Goal: Feedback & Contribution: Contribute content

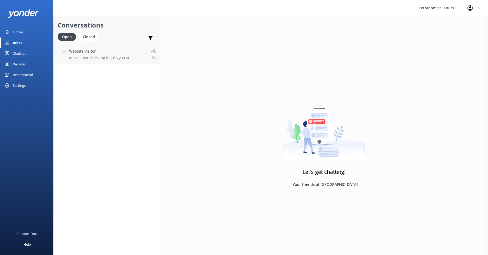
click at [35, 42] on link "Inbox" at bounding box center [26, 42] width 53 height 11
click at [18, 43] on div "Inbox" at bounding box center [18, 42] width 10 height 11
click at [18, 42] on div "Inbox" at bounding box center [18, 42] width 10 height 11
click at [18, 53] on div "Chatbot" at bounding box center [19, 53] width 13 height 11
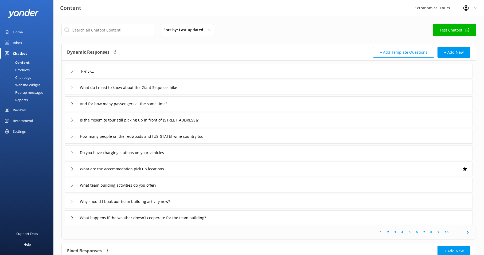
click at [21, 29] on div "Home" at bounding box center [18, 32] width 10 height 11
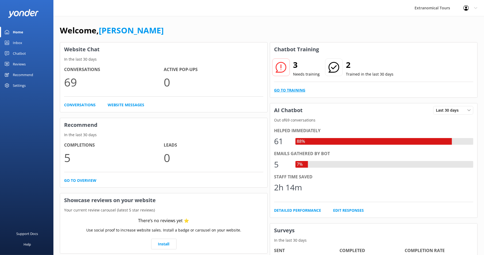
click at [289, 88] on link "Go to Training" at bounding box center [289, 90] width 31 height 6
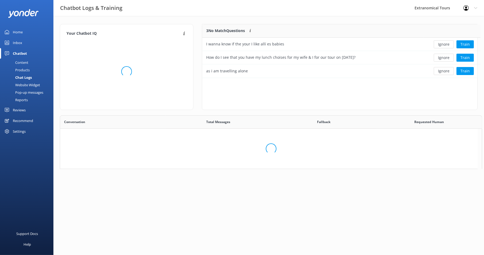
scroll to position [5, 5]
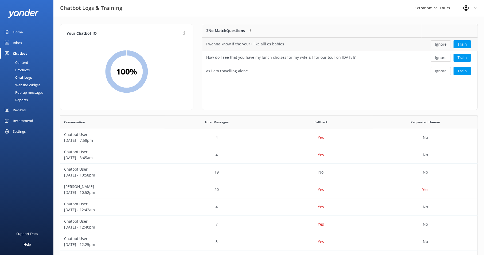
click at [441, 44] on button "Ignore" at bounding box center [441, 44] width 20 height 8
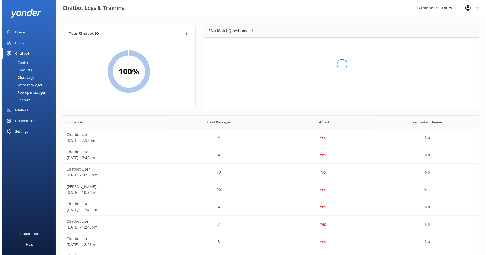
scroll to position [36, 271]
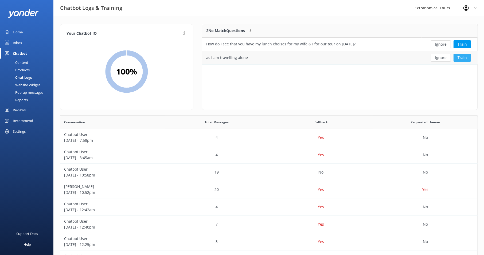
click at [466, 59] on button "Train" at bounding box center [461, 58] width 17 height 8
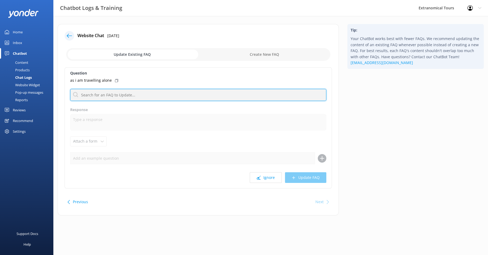
click at [111, 92] on input "text" at bounding box center [198, 95] width 256 height 12
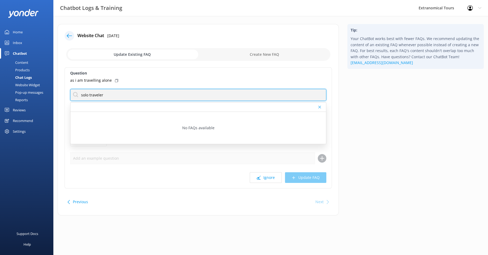
type input "solo traveler"
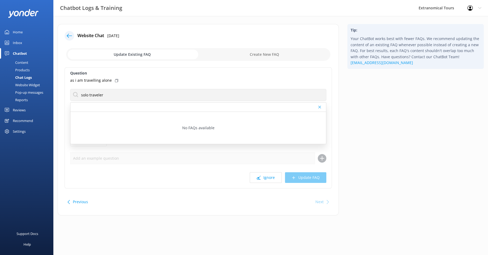
click at [276, 55] on input "checkbox" at bounding box center [198, 54] width 264 height 13
checkbox input "true"
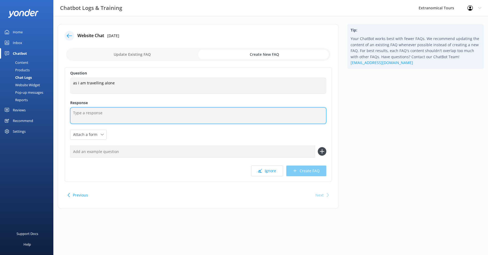
click at [127, 112] on textarea at bounding box center [198, 115] width 256 height 17
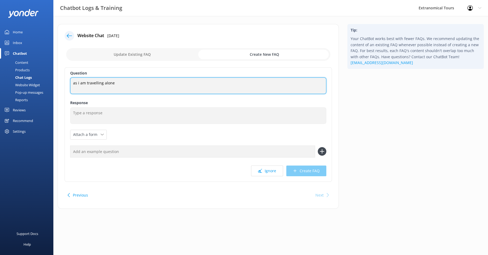
drag, startPoint x: 133, startPoint y: 82, endPoint x: 40, endPoint y: 80, distance: 93.2
click at [40, 81] on div "Chatbot Logs & Training Extranomical Tours Profile Settings Logout Home Inbox C…" at bounding box center [244, 120] width 488 height 209
paste textarea "Are your tours suitable for solo travelers?"
type textarea "Are your tours suitable for solo travelers?"
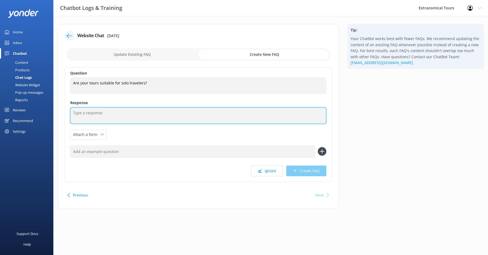
click at [140, 118] on textarea at bounding box center [198, 115] width 256 height 17
paste textarea "Absolutely! Our tours are great for solo travelers—many of our guests come on t…"
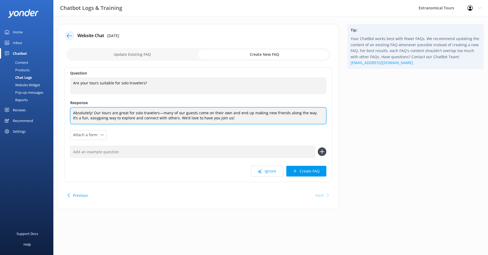
type textarea "Absolutely! Our tours are great for solo travelers—many of our guests come on t…"
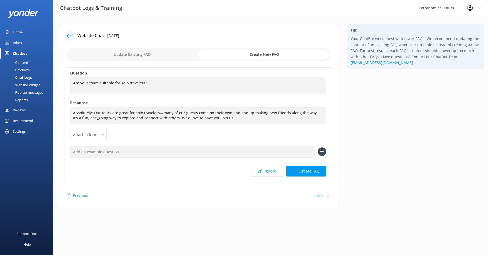
click at [129, 152] on input "text" at bounding box center [192, 152] width 245 height 12
type input "I'm a solo traveler"
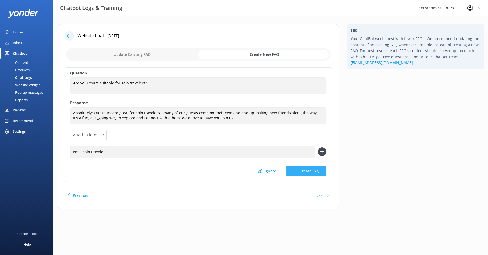
click at [313, 171] on button "Create FAQ" at bounding box center [307, 171] width 40 height 11
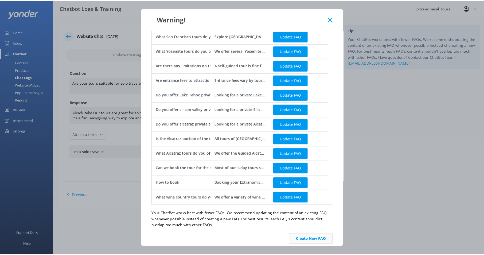
scroll to position [197, 0]
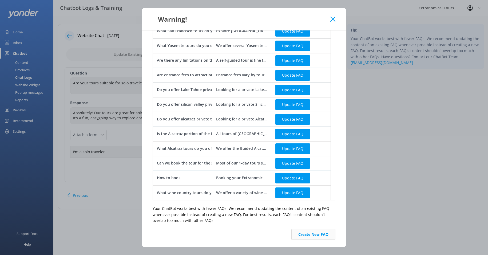
click at [306, 234] on button "Create New FAQ" at bounding box center [314, 234] width 44 height 11
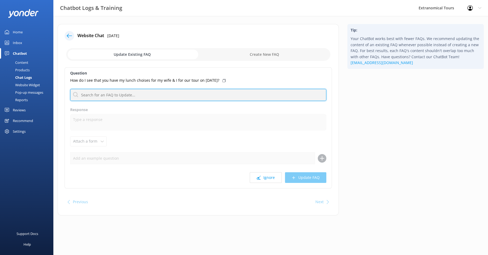
click at [116, 95] on input "text" at bounding box center [198, 95] width 256 height 12
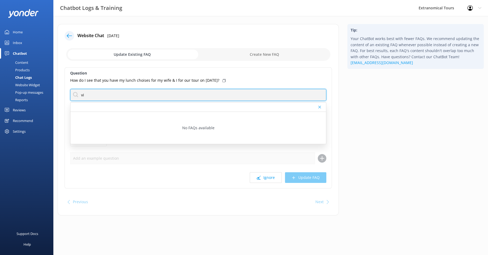
type input "v"
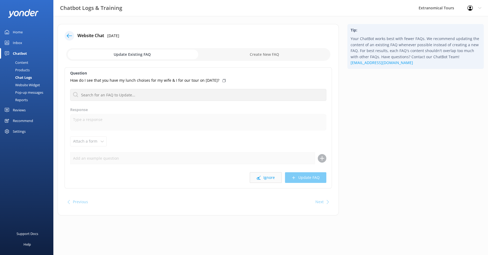
click at [263, 173] on button "Ignore" at bounding box center [266, 177] width 32 height 11
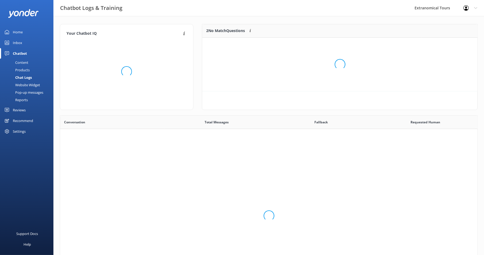
scroll to position [5, 5]
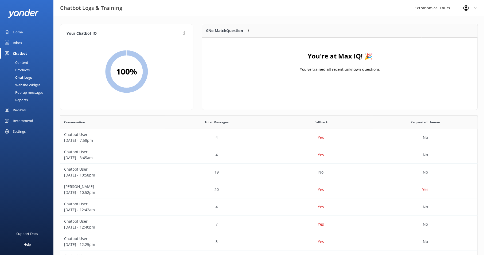
click at [25, 79] on div "Chat Logs" at bounding box center [17, 77] width 29 height 7
click at [26, 85] on div "Website Widget" at bounding box center [21, 84] width 37 height 7
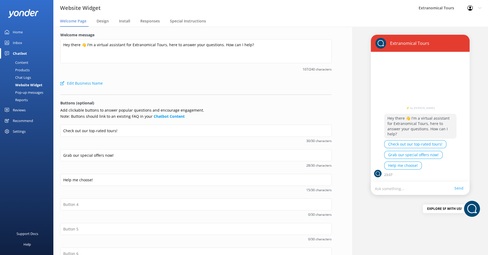
click at [26, 78] on div "Chat Logs" at bounding box center [17, 77] width 28 height 7
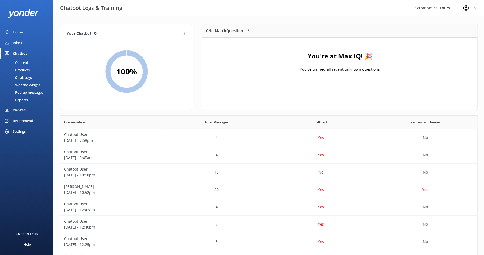
click at [26, 64] on div "Content" at bounding box center [15, 62] width 25 height 7
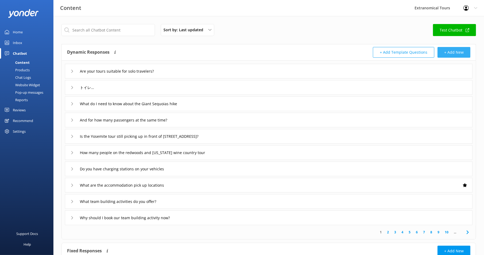
click at [456, 52] on button "+ Add New" at bounding box center [453, 52] width 33 height 11
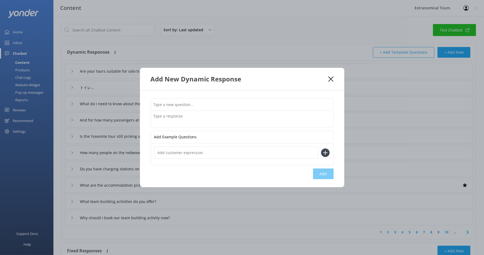
click at [207, 116] on textarea at bounding box center [242, 119] width 182 height 17
click at [182, 101] on input "text" at bounding box center [242, 105] width 182 height 12
click at [177, 107] on input "text" at bounding box center [242, 105] width 182 height 12
paste input "How long is the tour?"
click at [180, 105] on input "How long is the tour?" at bounding box center [242, 105] width 182 height 12
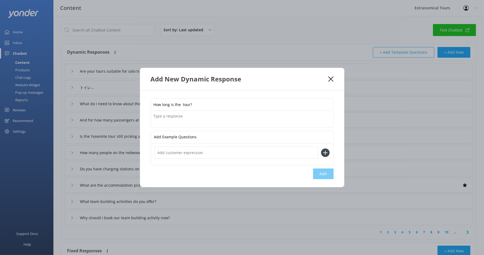
paste input "San Francisco Fa La La Christmas Lights Tour"
drag, startPoint x: 260, startPoint y: 105, endPoint x: 270, endPoint y: 106, distance: 9.9
click at [270, 106] on input "How long is the San Francisco Fa La La Christmas Lights Tour tour?" at bounding box center [242, 105] width 182 height 12
type input "How long is the San Francisco Fa La La Christmas Lights Tour?"
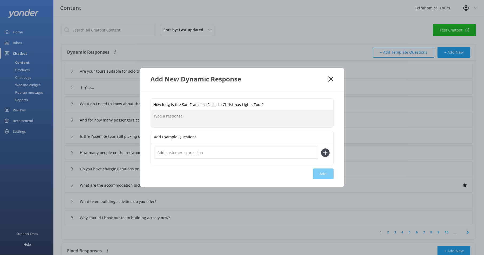
click at [179, 118] on textarea at bounding box center [242, 119] width 182 height 17
paste textarea "The tour lasts approximately 3 hours, including multiple stops for sightseeing …"
type textarea "The tour lasts approximately 3 hours, including multiple stops for sightseeing …"
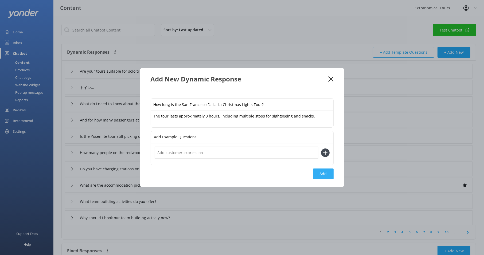
click at [326, 175] on button "Add" at bounding box center [323, 174] width 21 height 11
type input "How long is the San Francisco Fa La La Christmas Lights Tour?"
type input "Are your tours suitable for solo travelers?"
type input "トイレが心配"
type input "What do I need to know about the Giant Sequoias hike"
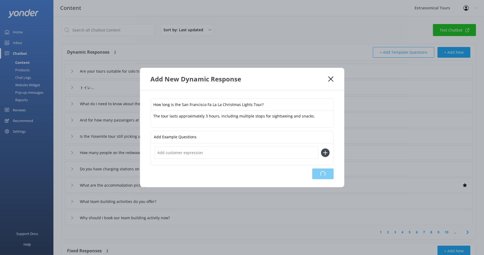
type input "And for how many passengers at the same time?"
type input "Is the Yosemite tour still picking up in front of [STREET_ADDRESS]?"
type input "How many people on the redwoods and [US_STATE] wine country tour"
type input "Do you have charging stations on your vehicles"
type input "What are the accommodation pick up locations"
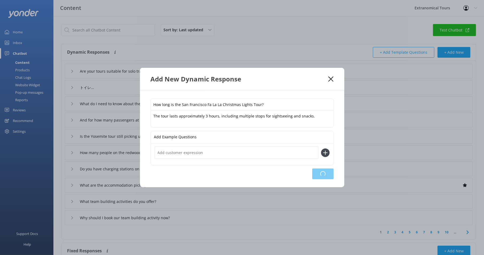
type input "What team building activities do you offer?"
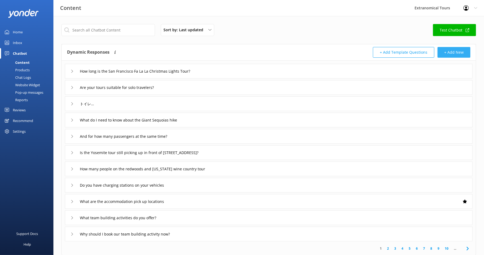
click at [455, 51] on button "+ Add New" at bounding box center [453, 52] width 33 height 11
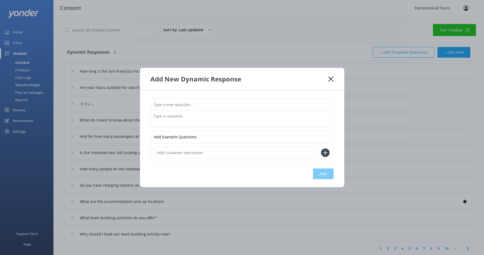
click at [205, 107] on input "text" at bounding box center [242, 105] width 182 height 12
paste input "Are children allowed?"
paste input "San Francisco Fa La La Christmas Lights Tour"
type input "Are children allowed in [GEOGRAPHIC_DATA] Fa La La Christmas Lights Tour?"
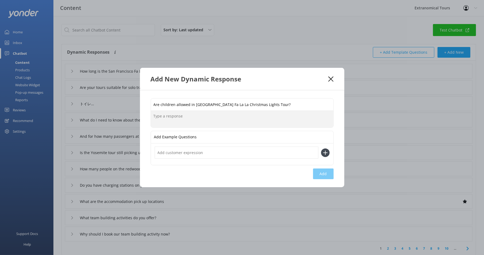
click at [228, 123] on textarea at bounding box center [242, 119] width 182 height 17
paste textarea "Absolutely! Kids under 12 ride FREE with a paying adult. It’s a family-friendly…"
type textarea "Absolutely! Kids under 12 ride FREE with a paying adult. It’s a family-friendly…"
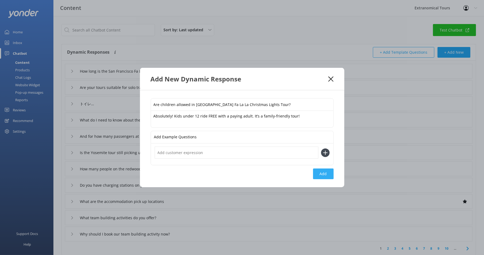
click at [317, 176] on button "Add" at bounding box center [323, 174] width 21 height 11
type input "Are children allowed in [GEOGRAPHIC_DATA] Fa La La Christmas Lights Tour?"
type input "How long is the San Francisco Fa La La Christmas Lights Tour?"
type input "Are your tours suitable for solo travelers?"
type input "トイレが心配"
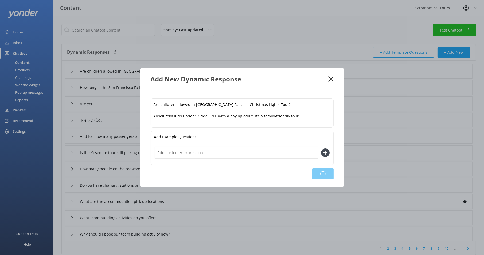
type input "What do I need to know about the Giant Sequoias hike"
type input "And for how many passengers at the same time?"
type input "Is the Yosemite tour still picking up in front of [STREET_ADDRESS]?"
type input "How many people on the redwoods and [US_STATE] wine country tour"
type input "Do you have charging stations on your vehicles"
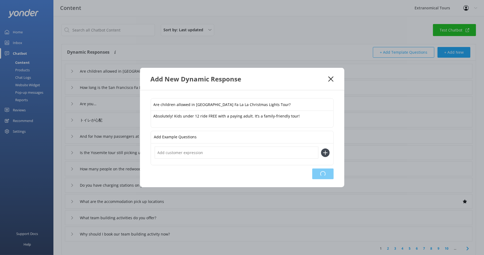
type input "What are the accommodation pick up locations"
type input "What team building activities do you offer?"
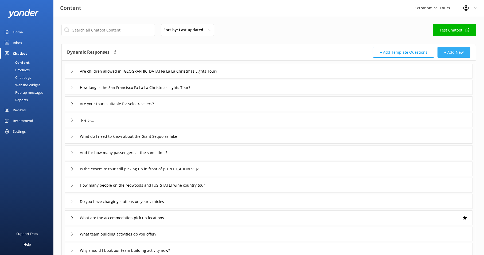
click at [448, 53] on button "+ Add New" at bounding box center [453, 52] width 33 height 11
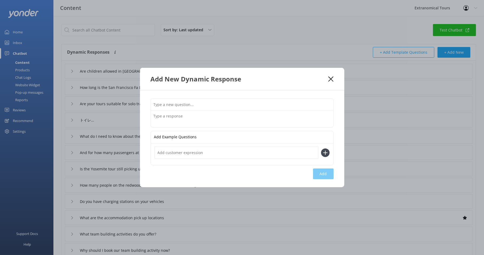
click at [198, 108] on input "text" at bounding box center [242, 105] width 182 height 12
paste input "What should I wear?"
click at [186, 105] on input "What should I wear?" at bounding box center [242, 105] width 182 height 12
paste input "San Francisco Fa La La Christmas Lights Tour"
type input "What should I wear for San Francisco Fa La La Christmas Lights Tour?"
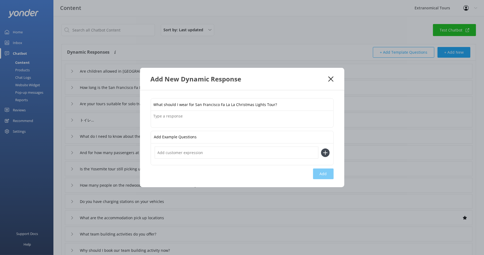
click at [193, 120] on textarea at bounding box center [242, 119] width 182 height 17
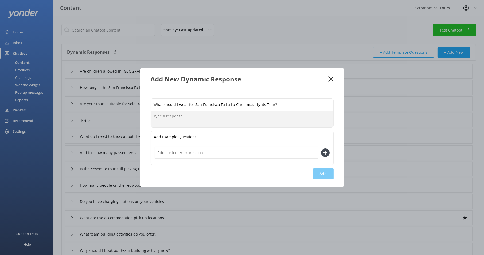
paste textarea "San Francisco evenings can be chilly. Dress warmly and wear comfortable shoes f…"
type textarea "San Francisco evenings can be chilly. Dress warmly and wear comfortable shoes f…"
click at [330, 169] on button "Add" at bounding box center [323, 174] width 21 height 11
type input "What should I wear for San Francisco Fa La La Christmas Lights Tour?"
type input "Are children allowed in [GEOGRAPHIC_DATA] Fa La La Christmas Lights Tour?"
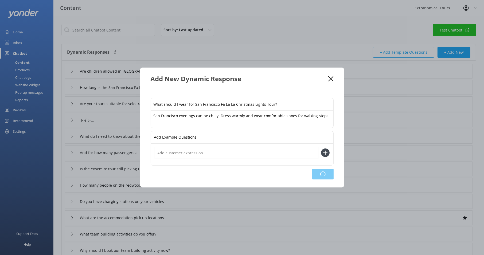
type input "How long is the San Francisco Fa La La Christmas Lights Tour?"
type input "Are your tours suitable for solo travelers?"
type input "トイレが心配"
type input "What do I need to know about the Giant Sequoias hike"
type input "And for how many passengers at the same time?"
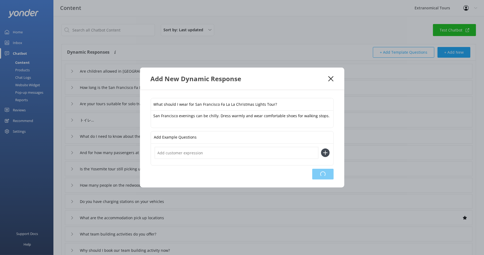
type input "Is the Yosemite tour still picking up in front of [STREET_ADDRESS]?"
type input "How many people on the redwoods and [US_STATE] wine country tour"
type input "Do you have charging stations on your vehicles"
type input "What are the accommodation pick up locations"
type input "What team building activities do you offer?"
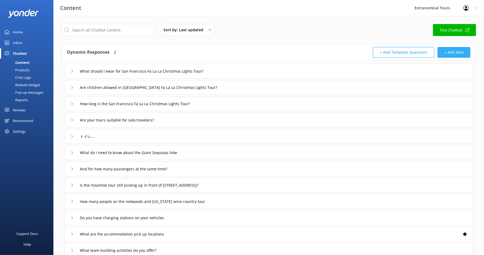
click at [451, 49] on button "+ Add New" at bounding box center [453, 52] width 33 height 11
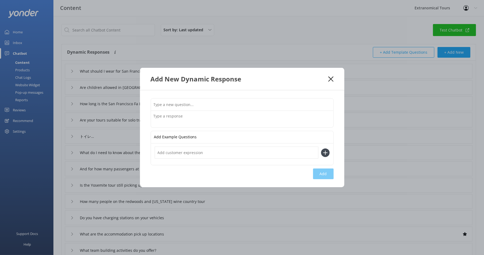
click at [222, 105] on input "text" at bounding box center [242, 105] width 182 height 12
paste input "Is there a restroom on the bus?"
type input "Is there a restroom on the bus?"
click at [177, 102] on input "Is there a restroom on the bus?" at bounding box center [242, 105] width 182 height 12
click at [203, 119] on textarea at bounding box center [242, 119] width 182 height 17
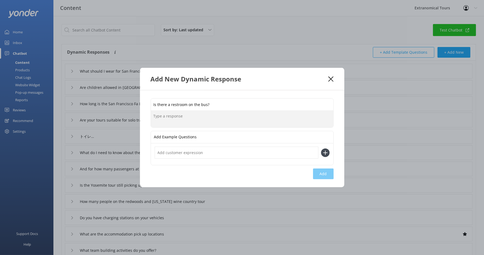
paste textarea "No, but we make stops at locations with public restrooms."
type textarea "No, but we make stops at locations with public restrooms."
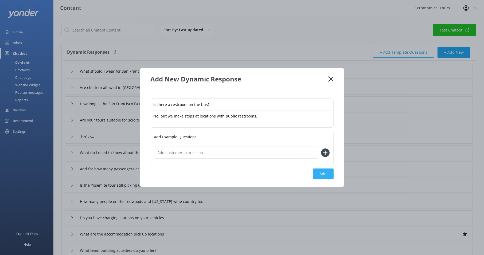
click at [320, 175] on button "Add" at bounding box center [323, 174] width 21 height 11
type input "Is there a restroom on the bus?"
type input "What should I wear for San Francisco Fa La La Christmas Lights Tour?"
type input "Are children allowed in [GEOGRAPHIC_DATA] Fa La La Christmas Lights Tour?"
type input "How long is the San Francisco Fa La La Christmas Lights Tour?"
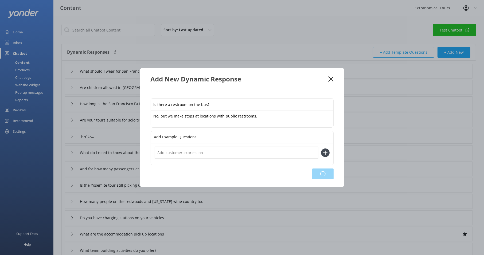
type input "Are your tours suitable for solo travelers?"
type input "トイレが心配"
type input "What do I need to know about the Giant Sequoias hike"
type input "And for how many passengers at the same time?"
type input "Is the Yosemite tour still picking up in front of [STREET_ADDRESS]?"
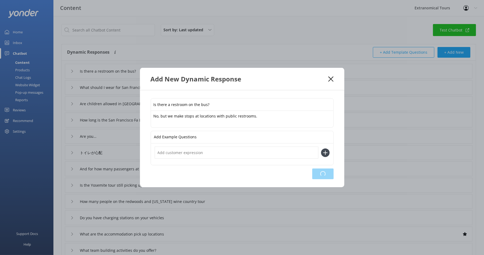
type input "How many people on the redwoods and [US_STATE] wine country tour"
type input "Do you have charging stations on your vehicles"
type input "What are the accommodation pick up locations"
type input "What team building activities do you offer?"
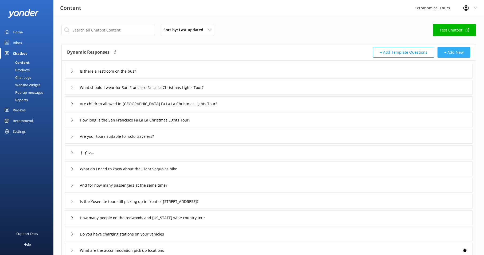
click at [445, 53] on button "+ Add New" at bounding box center [453, 52] width 33 height 11
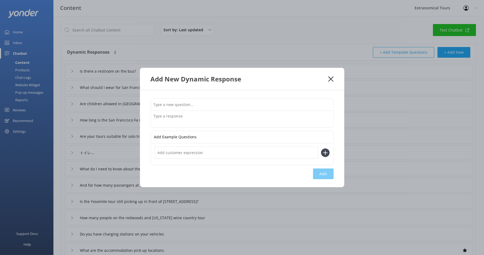
click at [173, 102] on input "text" at bounding box center [242, 105] width 182 height 12
paste input "What if it rains?"
click at [179, 106] on input "What if it rains?" at bounding box center [242, 105] width 182 height 12
paste input "San Francisco Fa La La Christmas Lights Tour"
click at [181, 106] on input "What if it rains [GEOGRAPHIC_DATA] Fa La La Christmas Lights Tour?" at bounding box center [242, 105] width 182 height 12
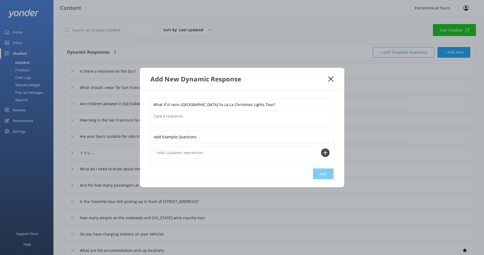
drag, startPoint x: 180, startPoint y: 104, endPoint x: 194, endPoint y: 100, distance: 14.3
click at [180, 104] on input "What if it rains [GEOGRAPHIC_DATA] Fa La La Christmas Lights Tour?" at bounding box center [242, 105] width 182 height 12
type input "What if it rains on [GEOGRAPHIC_DATA] Fa La La Christmas Lights Tour?"
click at [178, 117] on textarea at bounding box center [242, 119] width 182 height 17
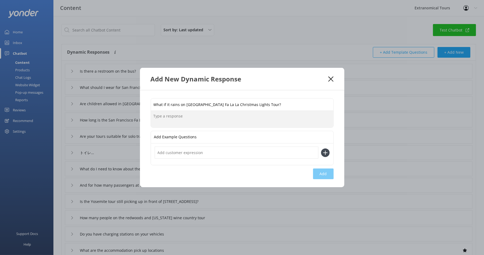
paste textarea "The tour runs rain or shine. Our coaches are heated and cozy, and we provide po…"
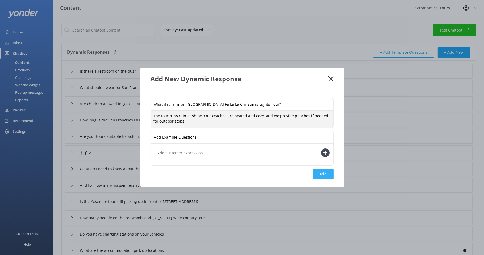
type textarea "The tour runs rain or shine. Our coaches are heated and cozy, and we provide po…"
click at [321, 174] on button "Add" at bounding box center [323, 174] width 21 height 11
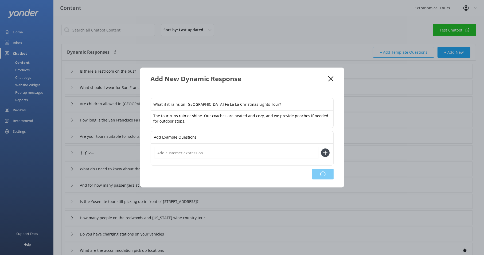
type input "What if it rains on [GEOGRAPHIC_DATA] Fa La La Christmas Lights Tour?"
type input "Is there a restroom on the bus?"
type input "What should I wear for San Francisco Fa La La Christmas Lights Tour?"
type input "Are children allowed in [GEOGRAPHIC_DATA] Fa La La Christmas Lights Tour?"
type input "How long is the San Francisco Fa La La Christmas Lights Tour?"
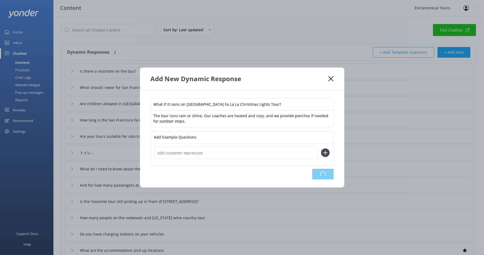
type input "Are your tours suitable for solo travelers?"
type input "トイレが心配"
type input "What do I need to know about the Giant Sequoias hike"
type input "And for how many passengers at the same time?"
type input "Is the Yosemite tour still picking up in front of [STREET_ADDRESS]?"
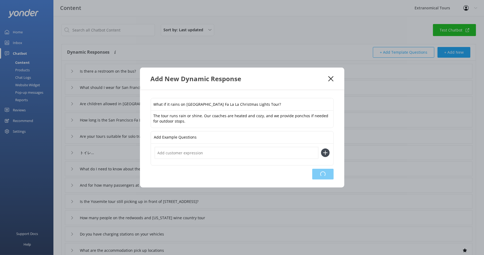
type input "How many people on the redwoods and [US_STATE] wine country tour"
type input "Do you have charging stations on your vehicles"
type input "What are the accommodation pick up locations"
type input "What team building activities do you offer?"
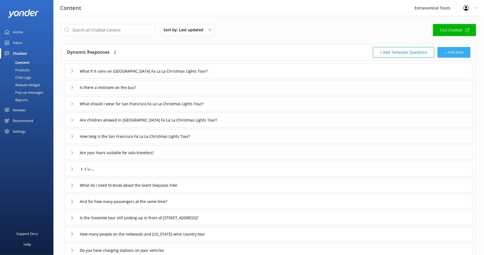
click at [448, 52] on button "+ Add New" at bounding box center [453, 52] width 33 height 11
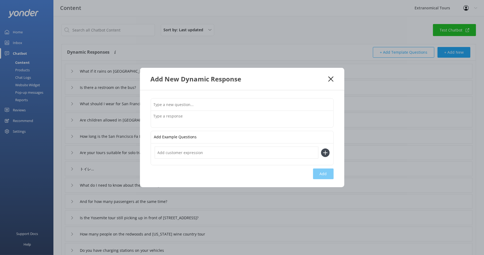
click at [234, 110] on input "text" at bounding box center [242, 105] width 182 height 12
paste input "Where does the tour depart from?"
click at [189, 105] on input "Where does the tour depart from?" at bounding box center [242, 105] width 182 height 12
paste input "San Francisco Fa La La Christmas Lights Tour"
drag, startPoint x: 175, startPoint y: 104, endPoint x: 183, endPoint y: 101, distance: 8.6
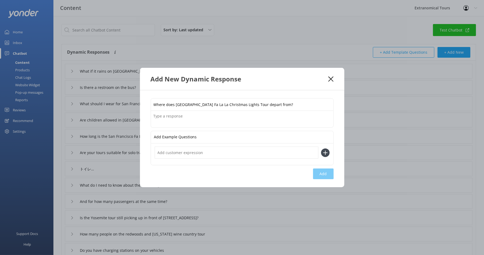
click at [175, 104] on input "Where does [GEOGRAPHIC_DATA] Fa La La Christmas Lights Tour depart from?" at bounding box center [242, 105] width 182 height 12
type input "Where does the [GEOGRAPHIC_DATA] Fa La La Christmas Lights Tour depart from?"
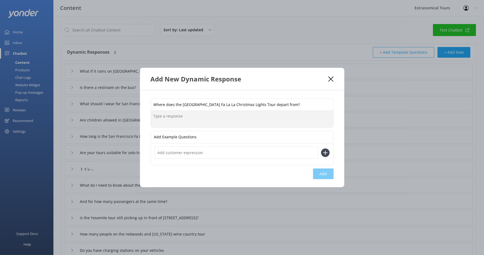
click at [177, 119] on textarea at bounding box center [242, 119] width 182 height 17
paste textarea "We offer pickups from two central [GEOGRAPHIC_DATA] locations. Specific details…"
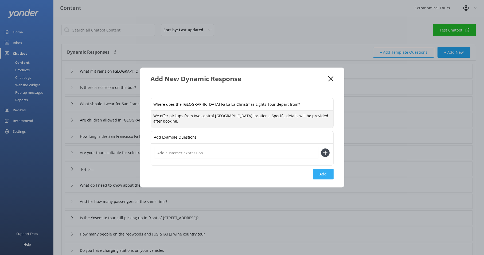
type textarea "We offer pickups from two central [GEOGRAPHIC_DATA] locations. Specific details…"
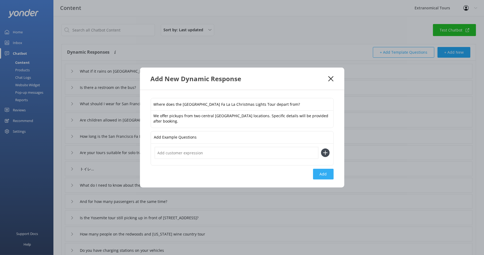
click at [326, 174] on button "Add" at bounding box center [323, 174] width 21 height 11
type input "Where does the [GEOGRAPHIC_DATA] Fa La La Christmas Lights Tour depart from?"
type input "What if it rains on [GEOGRAPHIC_DATA] Fa La La Christmas Lights Tour?"
type input "Is there a restroom on the bus?"
type input "What should I wear for San Francisco Fa La La Christmas Lights Tour?"
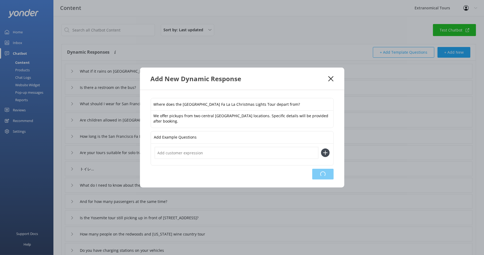
type input "Are children allowed in [GEOGRAPHIC_DATA] Fa La La Christmas Lights Tour?"
type input "How long is the San Francisco Fa La La Christmas Lights Tour?"
type input "Are your tours suitable for solo travelers?"
type input "トイレが心配"
type input "What do I need to know about the Giant Sequoias hike"
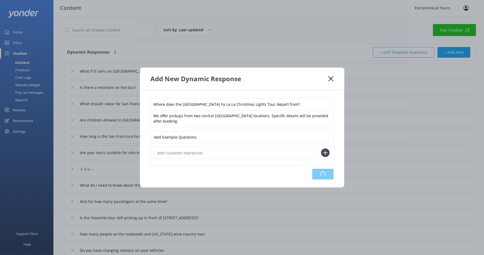
type input "And for how many passengers at the same time?"
type input "Is the Yosemite tour still picking up in front of [STREET_ADDRESS]?"
type input "How many people on the redwoods and [US_STATE] wine country tour"
type input "Do you have charging stations on your vehicles"
type input "What are the accommodation pick up locations"
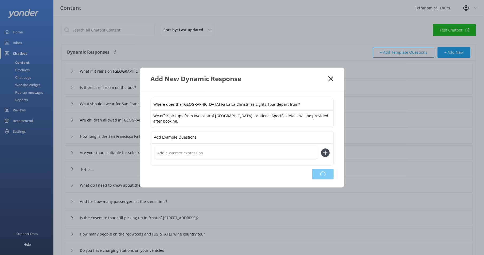
type input "What team building activities do you offer?"
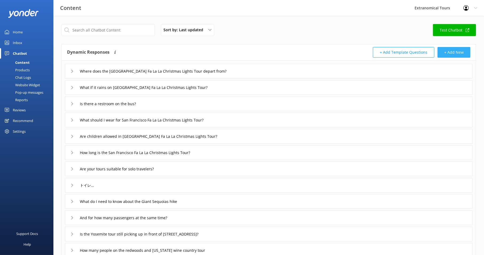
click at [447, 49] on button "+ Add New" at bounding box center [453, 52] width 33 height 11
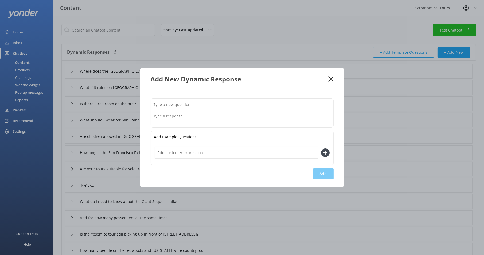
click at [223, 104] on input "text" at bounding box center [242, 105] width 182 height 12
paste input "Are the snacks included?"
click at [195, 104] on input "Are the snacks included?" at bounding box center [242, 105] width 182 height 12
paste input "San Francisco Fa La La Christmas Lights Tour"
type input "Are the snacks included in [GEOGRAPHIC_DATA] Fa La La Christmas Lights Tour?"
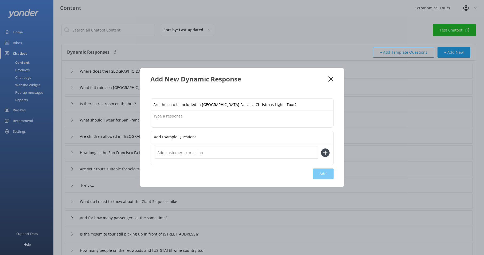
click at [205, 118] on textarea at bounding box center [242, 119] width 182 height 17
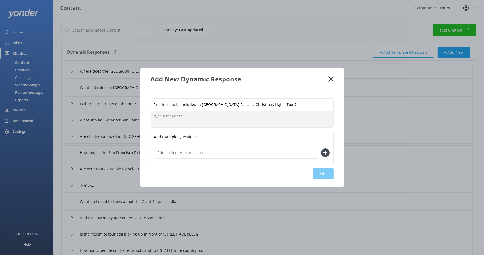
paste textarea "es! Hot apple cider and cookies are included in your ticket."
click at [153, 116] on textarea "es! Hot apple cider and cookies are included in your ticket." at bounding box center [242, 119] width 182 height 17
type textarea "Yes! Hot apple cider and cookies are included in your ticket."
click at [322, 172] on button "Add" at bounding box center [323, 174] width 21 height 11
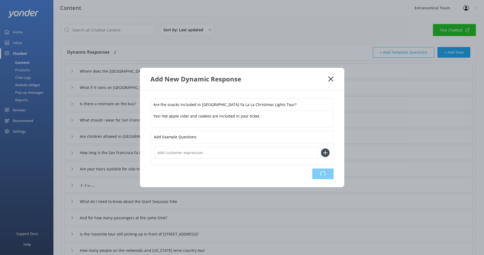
type input "Are the snacks included in [GEOGRAPHIC_DATA] Fa La La Christmas Lights Tour?"
type input "Where does the [GEOGRAPHIC_DATA] Fa La La Christmas Lights Tour depart from?"
type input "What if it rains on [GEOGRAPHIC_DATA] Fa La La Christmas Lights Tour?"
type input "Is there a restroom on the bus?"
type input "What should I wear for San Francisco Fa La La Christmas Lights Tour?"
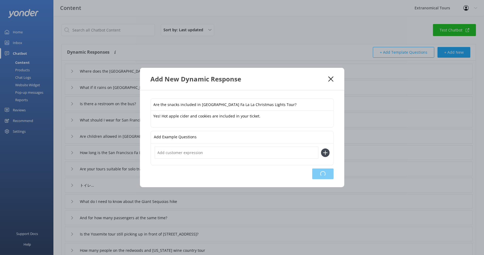
type input "Are children allowed in [GEOGRAPHIC_DATA] Fa La La Christmas Lights Tour?"
type input "How long is the San Francisco Fa La La Christmas Lights Tour?"
type input "Are your tours suitable for solo travelers?"
type input "トイレが心配"
type input "What do I need to know about the Giant Sequoias hike"
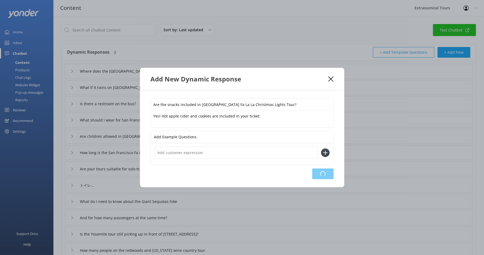
type input "And for how many passengers at the same time?"
type input "Is the Yosemite tour still picking up in front of [STREET_ADDRESS]?"
type input "How many people on the redwoods and [US_STATE] wine country tour"
type input "Do you have charging stations on your vehicles"
type input "What are the accommodation pick up locations"
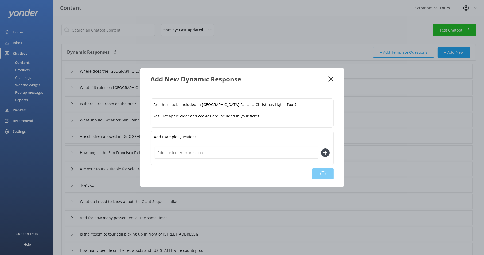
type input "What team building activities do you offer?"
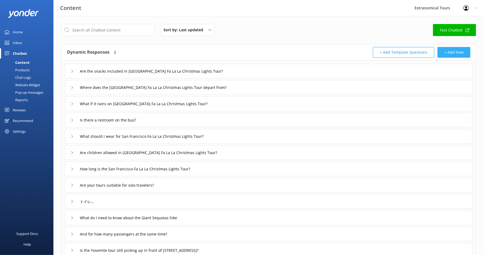
click at [463, 53] on button "+ Add New" at bounding box center [453, 52] width 33 height 11
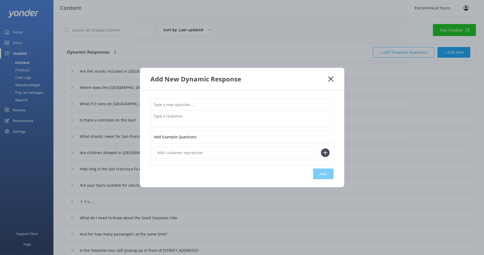
click at [182, 108] on input "text" at bounding box center [242, 105] width 182 height 12
paste input "Can I bring my own snacks or drinks?"
click at [216, 105] on input "Can I bring my own snacks or drinks?" at bounding box center [242, 105] width 182 height 12
paste input "San Francisco Fa La La Christmas Lights Tour"
type input "Can I bring my own snacks or drinks in [GEOGRAPHIC_DATA] Fa La La Christmas Lig…"
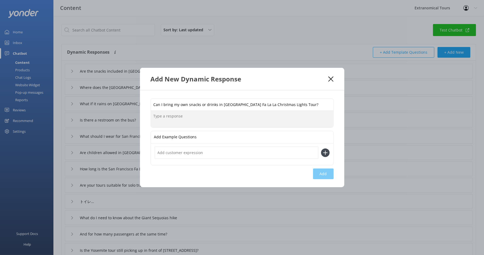
click at [174, 118] on textarea at bounding box center [242, 119] width 182 height 17
paste textarea "We ask that outside food and drinks be limited to bottled water. Enjoy the cide…"
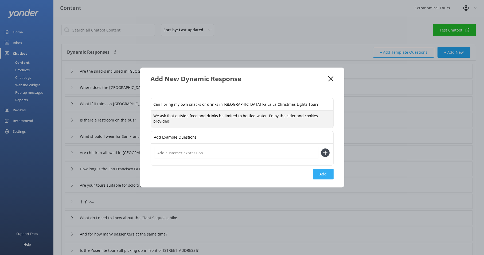
type textarea "We ask that outside food and drinks be limited to bottled water. Enjoy the cide…"
click at [326, 176] on button "Add" at bounding box center [323, 174] width 21 height 11
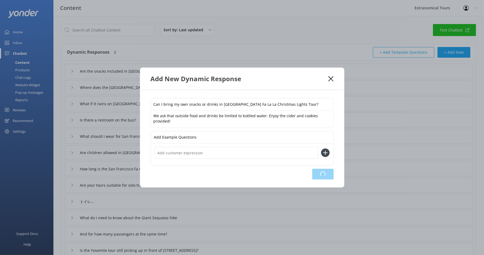
type input "Can I bring my own snacks or drinks in [GEOGRAPHIC_DATA] Fa La La Christmas Lig…"
type input "Are the snacks included in [GEOGRAPHIC_DATA] Fa La La Christmas Lights Tour?"
type input "Where does the [GEOGRAPHIC_DATA] Fa La La Christmas Lights Tour depart from?"
type input "What if it rains on [GEOGRAPHIC_DATA] Fa La La Christmas Lights Tour?"
type input "Is there a restroom on the bus?"
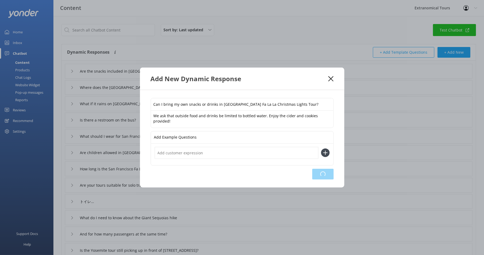
type input "What should I wear for San Francisco Fa La La Christmas Lights Tour?"
type input "Are children allowed in [GEOGRAPHIC_DATA] Fa La La Christmas Lights Tour?"
type input "How long is the San Francisco Fa La La Christmas Lights Tour?"
type input "Are your tours suitable for solo travelers?"
type input "トイレが心配"
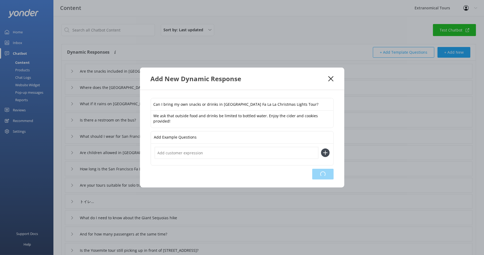
type input "What do I need to know about the Giant Sequoias hike"
type input "And for how many passengers at the same time?"
type input "Is the Yosemite tour still picking up in front of [STREET_ADDRESS]?"
type input "How many people on the redwoods and [US_STATE] wine country tour"
type input "Do you have charging stations on your vehicles"
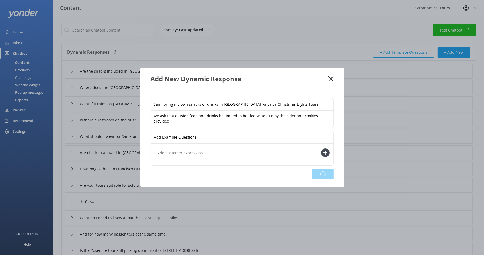
type input "What are the accommodation pick up locations"
type input "What team building activities do you offer?"
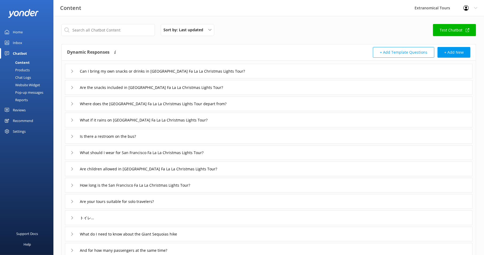
click at [450, 31] on link "Test Chatbot" at bounding box center [454, 30] width 43 height 12
click at [457, 52] on button "+ Add New" at bounding box center [453, 52] width 33 height 11
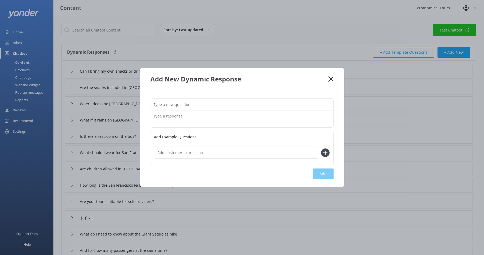
click at [208, 104] on input "text" at bounding box center [242, 105] width 182 height 12
type input "Do you have any tour exclusive for Christmas season?"
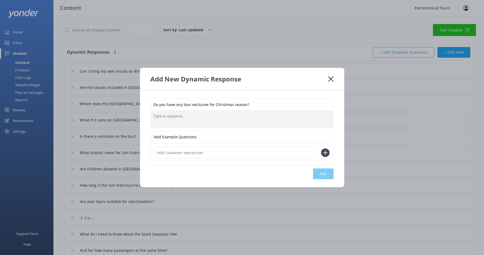
click at [201, 120] on textarea at bounding box center [242, 119] width 182 height 17
paste textarea "San Francisco Fa La La Christmas Lights Tour"
click at [177, 115] on textarea "Yes! We have San Francisco Fa La La Christmas Lights Tour" at bounding box center [242, 119] width 182 height 17
click at [266, 118] on textarea "Yes! We offer San Francisco Fa La La Christmas Lights Tour" at bounding box center [242, 119] width 182 height 17
type textarea "Yes! We offer San Francisco Fa La La Christmas Lights Tour all Fridays and Satu…"
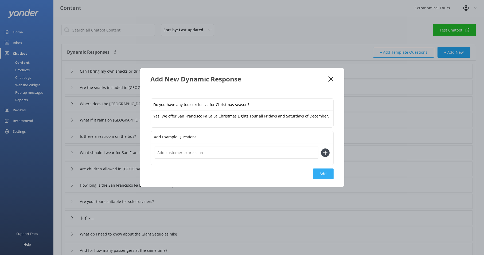
click at [326, 175] on button "Add" at bounding box center [323, 174] width 21 height 11
type input "Do you have any tour exclusive for Christmas season?"
type input "Can I bring my own snacks or drinks in [GEOGRAPHIC_DATA] Fa La La Christmas Lig…"
type input "Are the snacks included in [GEOGRAPHIC_DATA] Fa La La Christmas Lights Tour?"
type input "Where does the [GEOGRAPHIC_DATA] Fa La La Christmas Lights Tour depart from?"
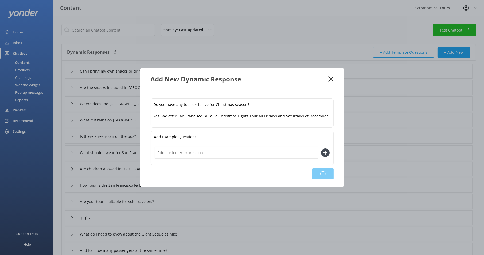
type input "What if it rains on [GEOGRAPHIC_DATA] Fa La La Christmas Lights Tour?"
type input "Is there a restroom on the bus?"
type input "What should I wear for San Francisco Fa La La Christmas Lights Tour?"
type input "Are children allowed in [GEOGRAPHIC_DATA] Fa La La Christmas Lights Tour?"
type input "How long is the San Francisco Fa La La Christmas Lights Tour?"
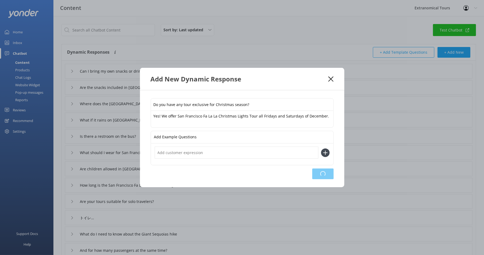
type input "Are your tours suitable for solo travelers?"
type input "トイレが心配"
type input "What do I need to know about the Giant Sequoias hike"
type input "And for how many passengers at the same time?"
type input "Is the Yosemite tour still picking up in front of [STREET_ADDRESS]?"
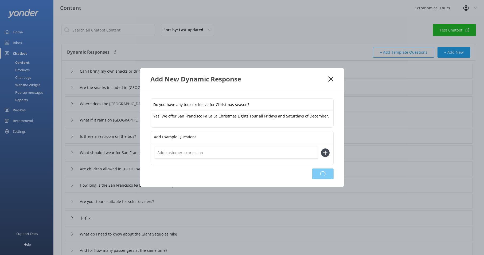
type input "How many people on the redwoods and [US_STATE] wine country tour"
type input "Do you have charging stations on your vehicles"
type input "What are the accommodation pick up locations"
type input "What team building activities do you offer?"
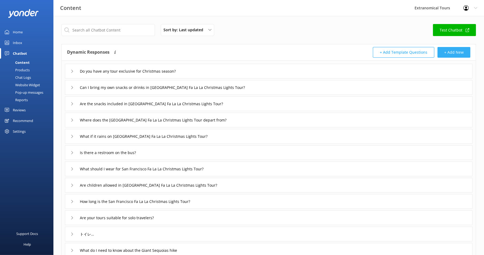
click at [460, 52] on button "+ Add New" at bounding box center [453, 52] width 33 height 11
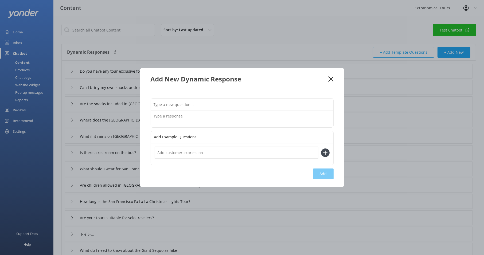
click at [211, 105] on input "text" at bounding box center [242, 105] width 182 height 12
paste input "San Francisco Fa La La Christmas Lights Tour"
type input "What's the San Francisco Fa La La Christmas Lights Tour availabity?"
click at [199, 121] on textarea at bounding box center [242, 119] width 182 height 17
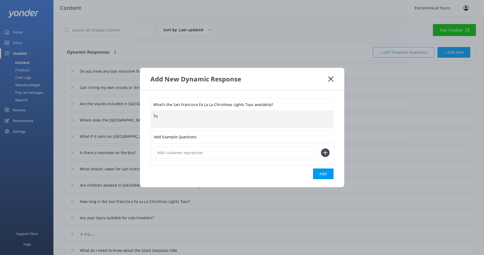
type textarea "T"
paste textarea "[URL][DOMAIN_NAME]"
drag, startPoint x: 174, startPoint y: 116, endPoint x: 179, endPoint y: 113, distance: 6.7
click at [174, 116] on textarea "We run the [URL][DOMAIN_NAME]" at bounding box center [242, 119] width 182 height 17
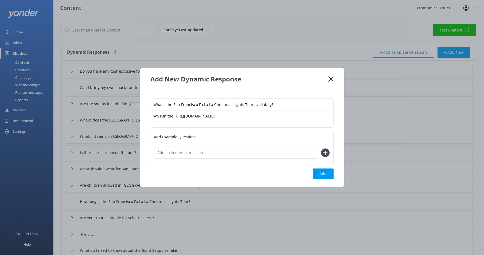
drag, startPoint x: 173, startPoint y: 104, endPoint x: 253, endPoint y: 105, distance: 79.6
click at [253, 105] on input "What's the San Francisco Fa La La Christmas Lights Tour availabity?" at bounding box center [242, 105] width 182 height 12
click at [174, 118] on textarea "We run the [URL][DOMAIN_NAME]" at bounding box center [242, 119] width 182 height 17
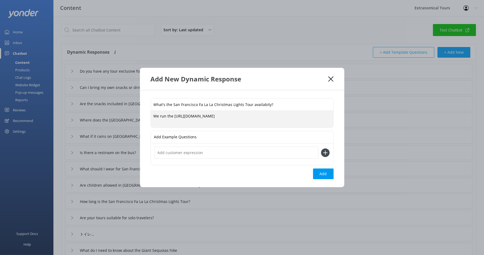
paste textarea "San Francisco Fa La La Christmas Lights Tour a"
type textarea "We run the San Francisco Fa La La Christmas Lights Tour [PERSON_NAME] [DATE] an…"
click at [193, 156] on input "text" at bounding box center [237, 153] width 164 height 12
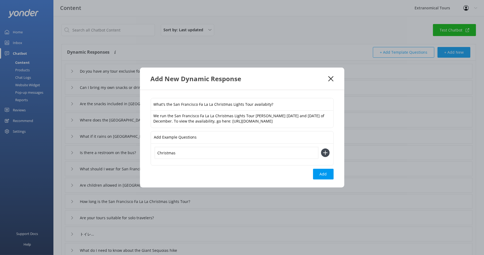
type input "Christmas"
click at [322, 152] on icon at bounding box center [325, 152] width 9 height 9
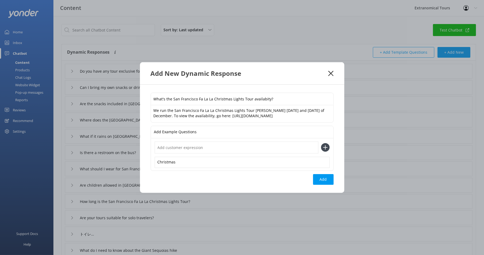
click at [229, 146] on input "text" at bounding box center [237, 148] width 164 height 12
type input "c"
type input "Christmas season"
click at [328, 144] on icon at bounding box center [325, 147] width 9 height 9
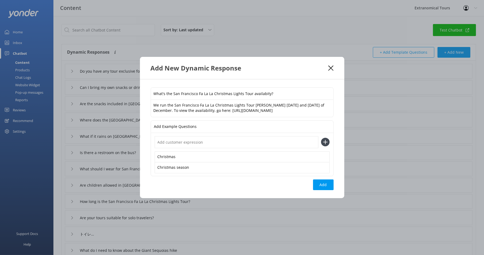
click at [229, 139] on input "text" at bounding box center [237, 142] width 164 height 12
type input "Christmas tour"
click at [327, 185] on button "Add" at bounding box center [323, 184] width 21 height 11
type input "What's the San Francisco Fa La La Christmas Lights Tour availabity?"
type input "Do you have any tour exclusive for Christmas season?"
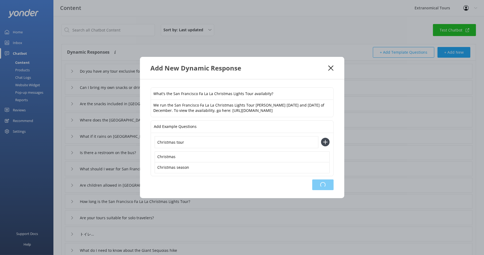
type input "Can I bring my own snacks or drinks in [GEOGRAPHIC_DATA] Fa La La Christmas Lig…"
type input "Are the snacks included in [GEOGRAPHIC_DATA] Fa La La Christmas Lights Tour?"
type input "Where does the [GEOGRAPHIC_DATA] Fa La La Christmas Lights Tour depart from?"
type input "What if it rains on [GEOGRAPHIC_DATA] Fa La La Christmas Lights Tour?"
type input "Is there a restroom on the bus?"
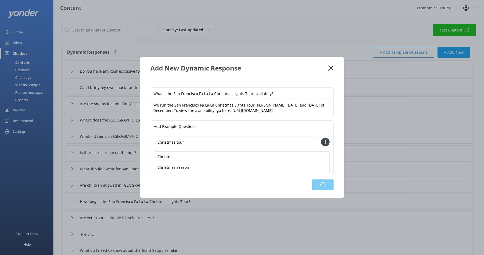
type input "What should I wear for San Francisco Fa La La Christmas Lights Tour?"
type input "Are children allowed in [GEOGRAPHIC_DATA] Fa La La Christmas Lights Tour?"
type input "How long is the San Francisco Fa La La Christmas Lights Tour?"
type input "Are your tours suitable for solo travelers?"
type input "トイレが心配"
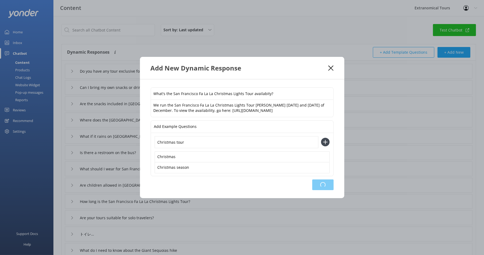
type input "What do I need to know about the Giant Sequoias hike"
type input "And for how many passengers at the same time?"
type input "Is the Yosemite tour still picking up in front of [STREET_ADDRESS]?"
type input "How many people on the redwoods and [US_STATE] wine country tour"
type input "Do you have charging stations on your vehicles"
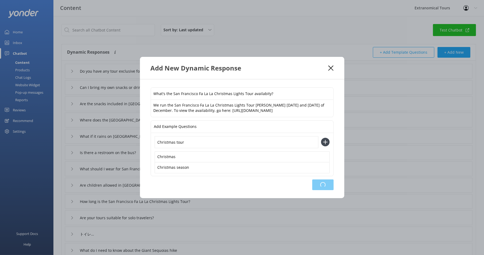
type input "What are the accommodation pick up locations"
type input "What team building activities do you offer?"
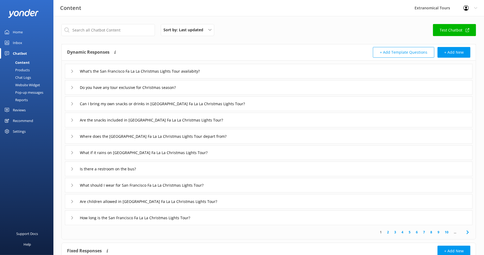
click at [450, 30] on link "Test Chatbot" at bounding box center [454, 30] width 43 height 12
click at [18, 42] on div "Inbox" at bounding box center [17, 42] width 9 height 11
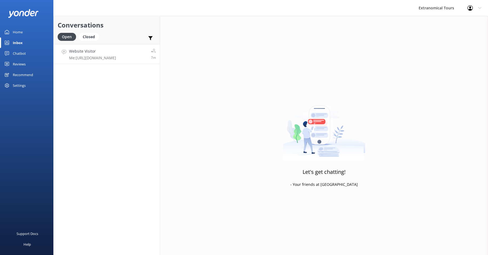
click at [93, 54] on div "Website Visitor Me: [URL][DOMAIN_NAME]" at bounding box center [92, 53] width 47 height 11
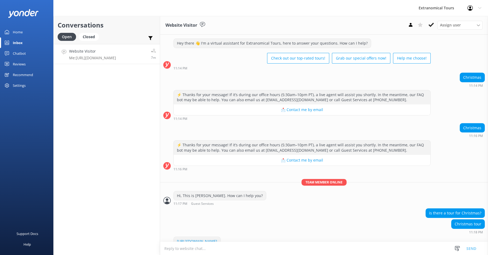
scroll to position [514, 0]
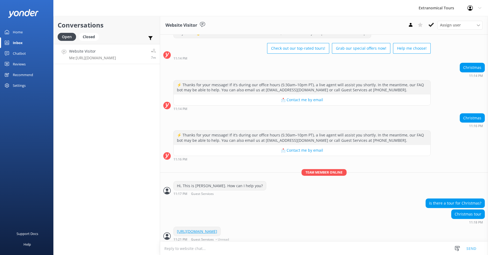
click at [21, 31] on div "Home" at bounding box center [18, 32] width 10 height 11
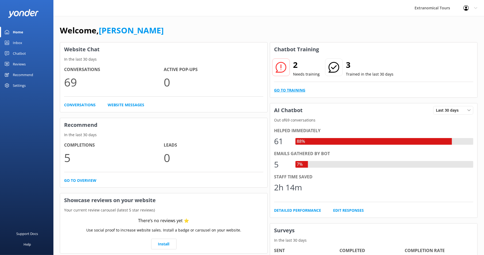
click at [295, 87] on link "Go to Training" at bounding box center [289, 90] width 31 height 6
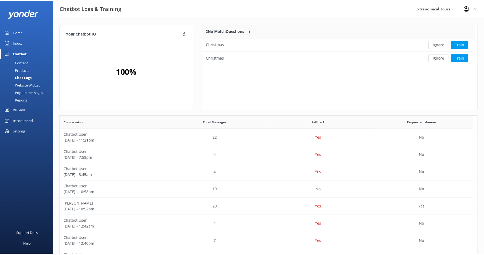
scroll to position [5, 5]
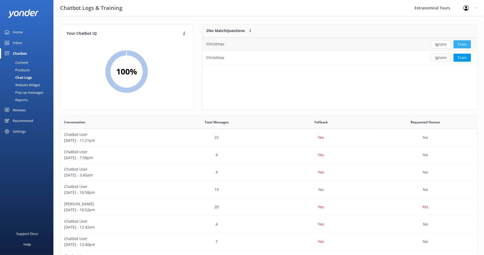
click at [467, 42] on button "Train" at bounding box center [461, 44] width 17 height 8
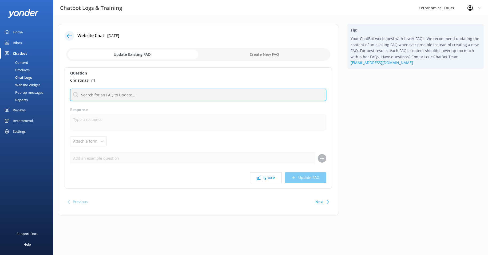
click at [161, 97] on input "text" at bounding box center [198, 95] width 256 height 12
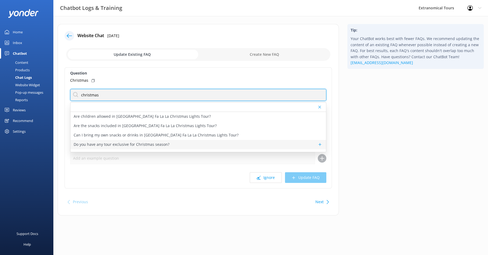
type input "christmas"
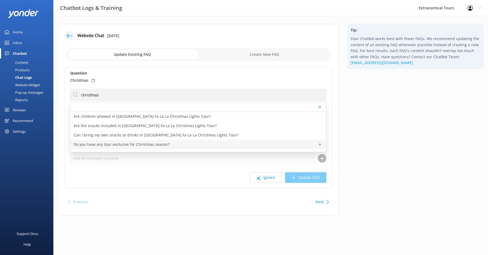
click at [103, 144] on p "Do you have any tour exclusive for Christmas season?" at bounding box center [122, 145] width 96 height 6
type textarea "Yes! We offer San Francisco Fa La La Christmas Lights Tour all Fridays and Satu…"
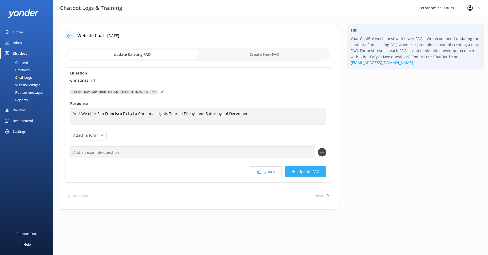
click at [315, 172] on button "Update FAQ" at bounding box center [305, 171] width 41 height 11
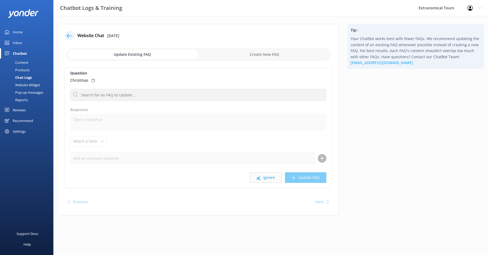
click at [268, 177] on button "Ignore" at bounding box center [266, 177] width 32 height 11
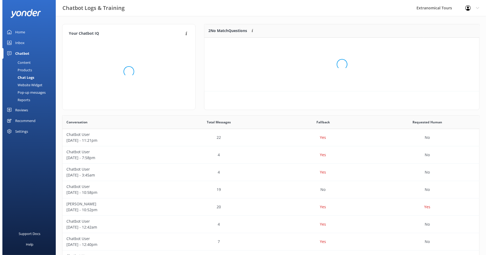
scroll to position [5, 5]
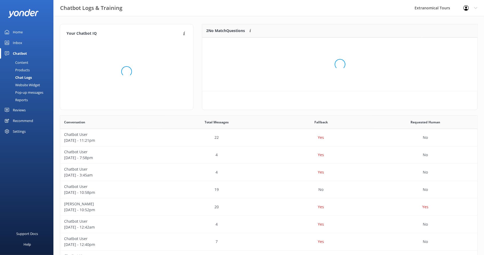
click at [17, 41] on div "Inbox" at bounding box center [17, 42] width 9 height 11
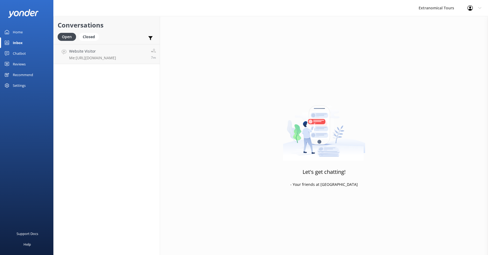
click at [20, 45] on div "Inbox" at bounding box center [18, 42] width 10 height 11
